Goal: Task Accomplishment & Management: Manage account settings

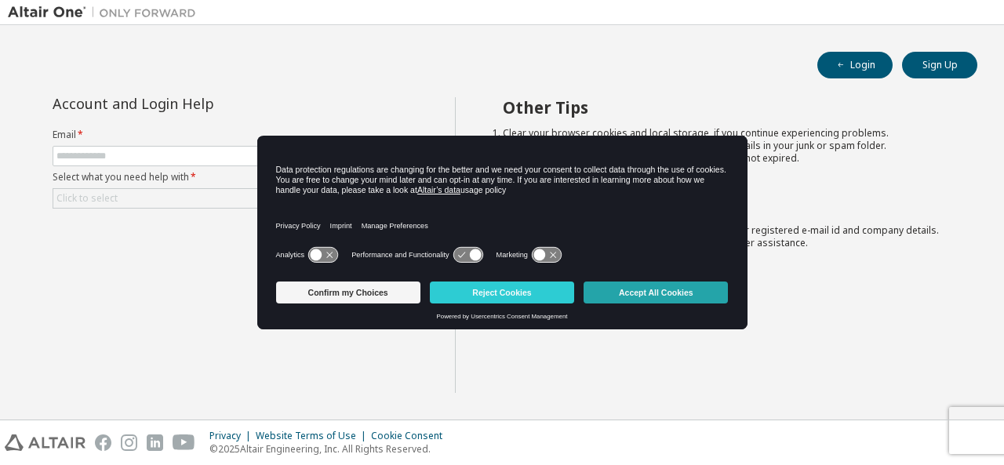
click at [658, 293] on button "Accept All Cookies" at bounding box center [656, 293] width 144 height 22
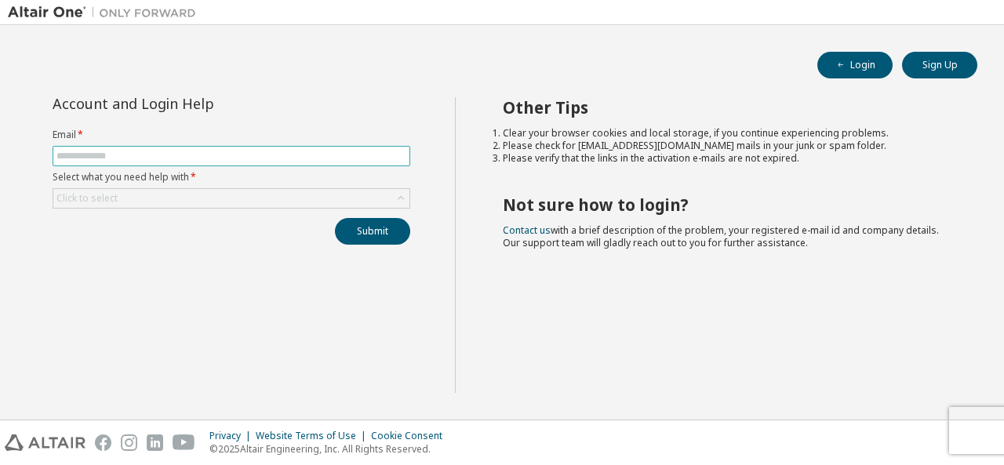
click at [126, 155] on input "text" at bounding box center [231, 156] width 350 height 13
click at [243, 117] on div "Account and Login Help Email * Select what you need help with * Click to select…" at bounding box center [231, 171] width 377 height 148
drag, startPoint x: 884, startPoint y: 73, endPoint x: 596, endPoint y: 227, distance: 326.5
click at [723, 208] on div "Login Sign Up Account and Login Help Email * Select what you need help with * C…" at bounding box center [502, 222] width 989 height 379
drag, startPoint x: 117, startPoint y: 142, endPoint x: 116, endPoint y: 164, distance: 22.0
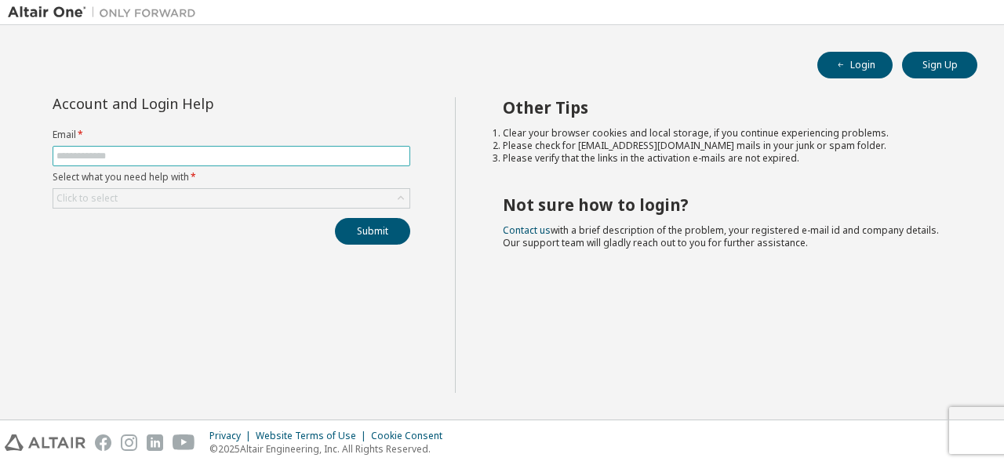
click at [116, 142] on form "Email * Select what you need help with * Click to select" at bounding box center [232, 169] width 358 height 80
click at [120, 156] on input "text" at bounding box center [231, 156] width 350 height 13
type input "**********"
click at [242, 199] on div "Click to select" at bounding box center [231, 198] width 356 height 19
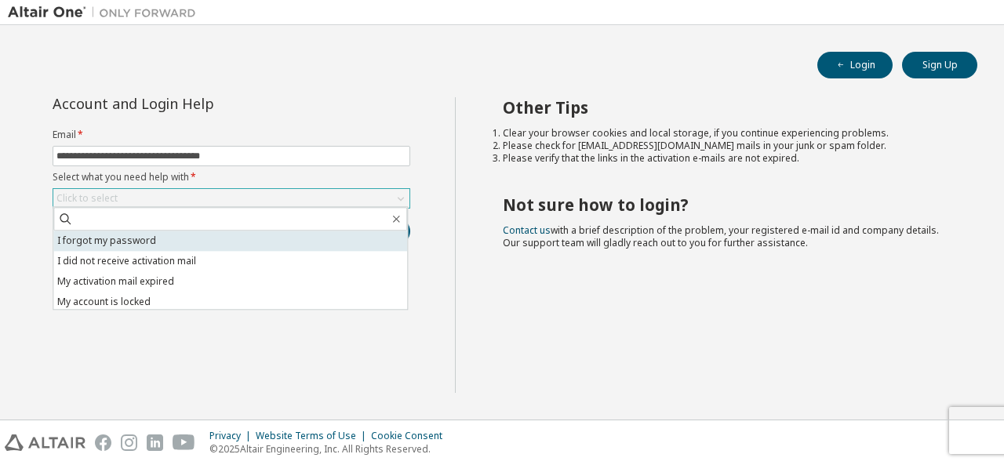
click at [151, 242] on li "I forgot my password" at bounding box center [230, 241] width 354 height 20
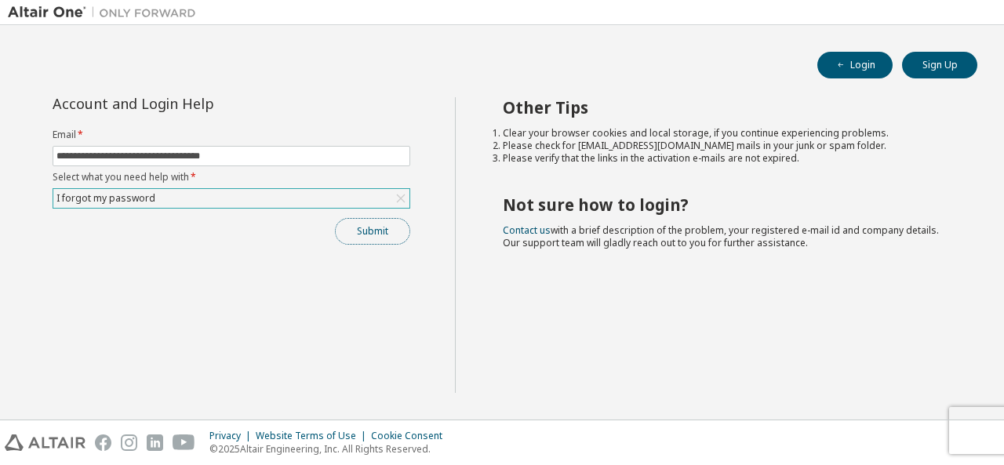
click at [369, 230] on button "Submit" at bounding box center [372, 231] width 75 height 27
